Goal: Find specific page/section: Find specific page/section

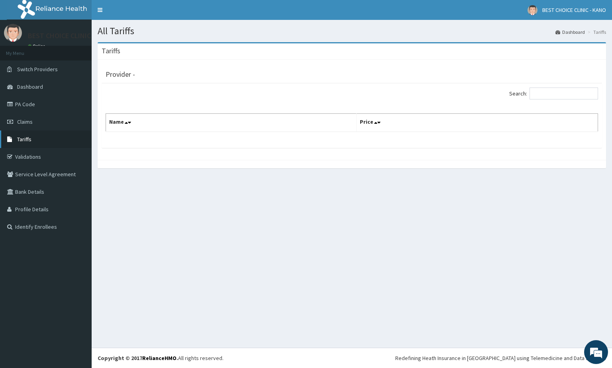
click at [45, 138] on link "Tariffs" at bounding box center [46, 140] width 92 height 18
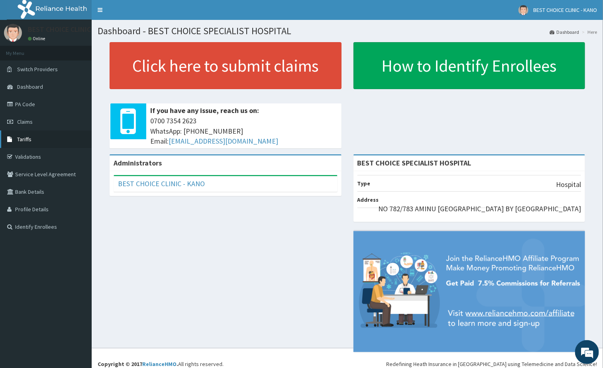
click at [30, 133] on link "Tariffs" at bounding box center [46, 140] width 92 height 18
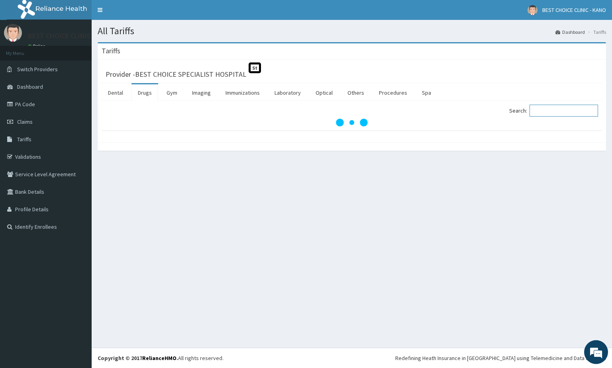
click at [562, 117] on input "Search:" at bounding box center [563, 111] width 68 height 12
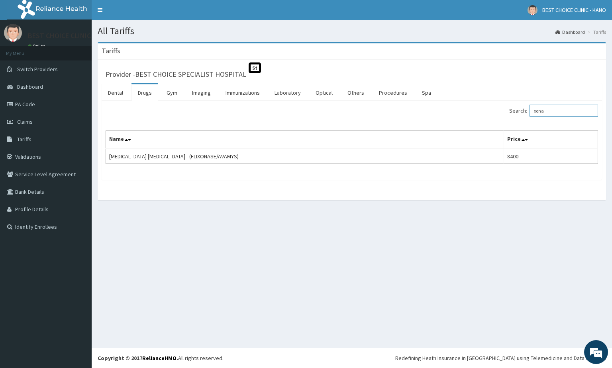
type input "xona"
